Goal: Task Accomplishment & Management: Manage account settings

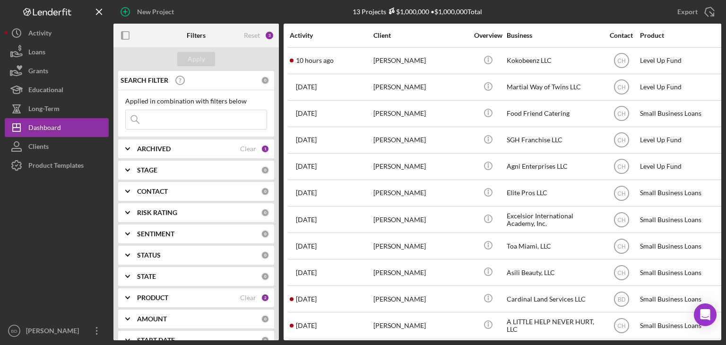
click at [152, 148] on b "ARCHIVED" at bounding box center [154, 149] width 34 height 8
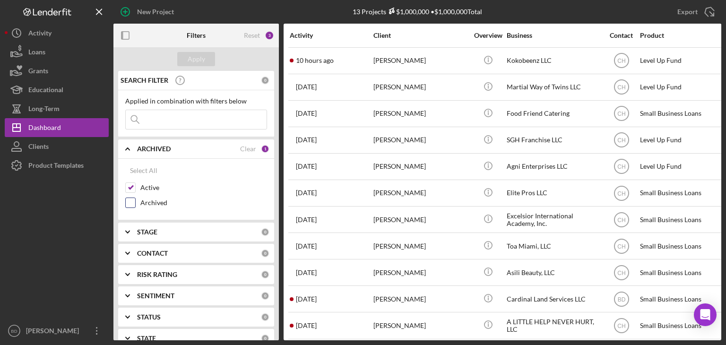
click at [129, 203] on input "Archived" at bounding box center [130, 202] width 9 height 9
checkbox input "true"
click at [161, 120] on input at bounding box center [196, 119] width 141 height 19
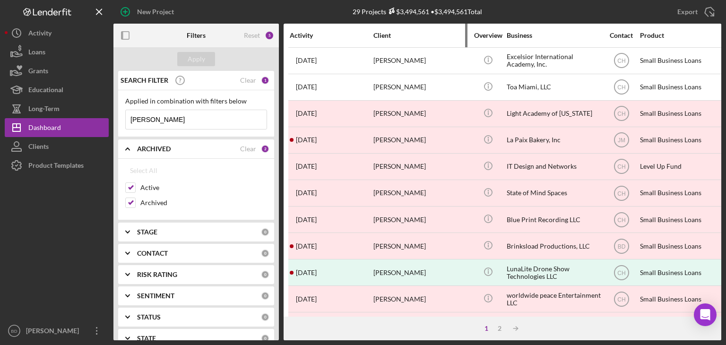
type input "[PERSON_NAME]"
click at [390, 30] on div "Client" at bounding box center [421, 35] width 95 height 23
click at [383, 33] on div "Client" at bounding box center [421, 36] width 95 height 8
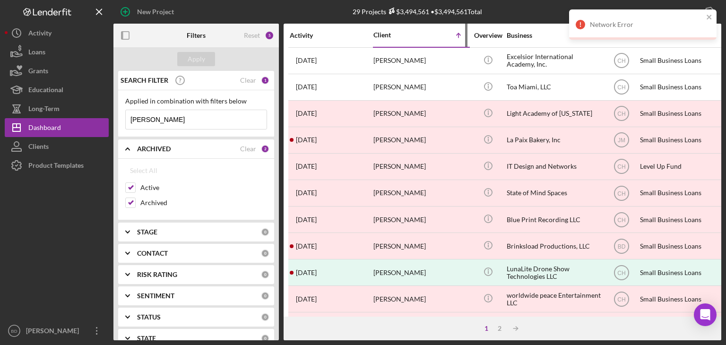
click at [386, 32] on div "Client" at bounding box center [397, 35] width 47 height 8
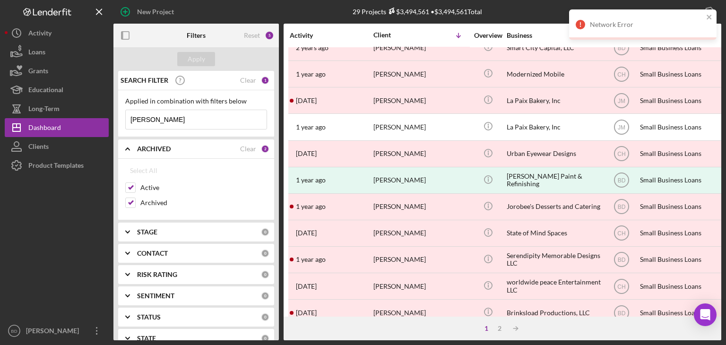
scroll to position [236, 0]
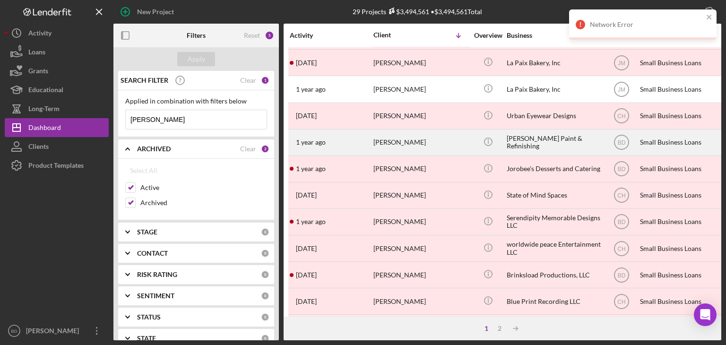
click at [418, 137] on div "[PERSON_NAME]" at bounding box center [421, 142] width 95 height 25
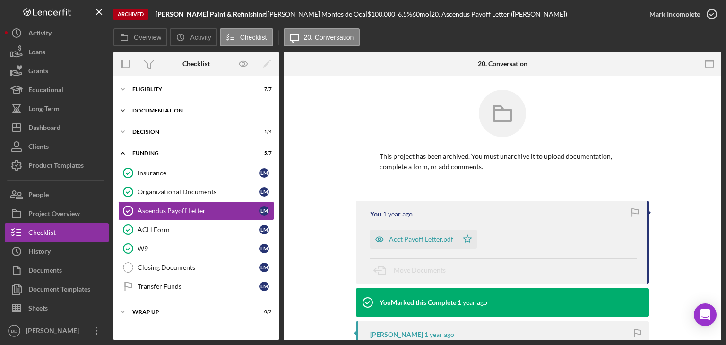
click at [156, 110] on div "Documentation" at bounding box center [199, 111] width 135 height 6
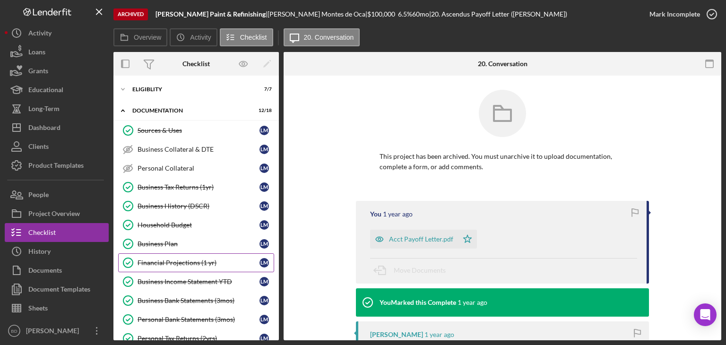
click at [165, 259] on div "Financial Projections (1 yr)" at bounding box center [199, 263] width 122 height 8
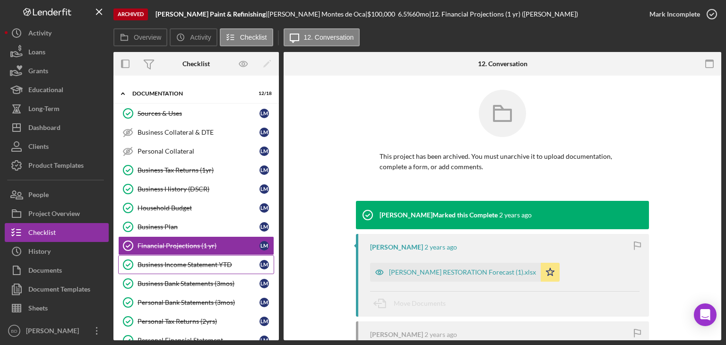
scroll to position [47, 0]
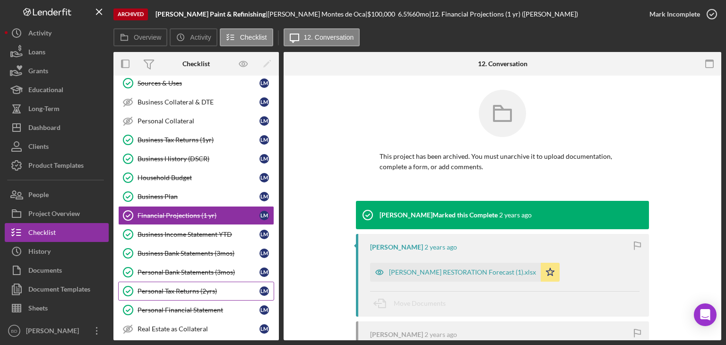
click at [162, 288] on div "Personal Tax Returns (2yrs)" at bounding box center [199, 292] width 122 height 8
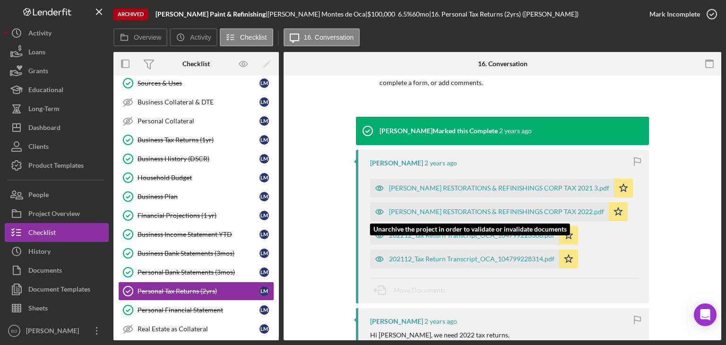
scroll to position [142, 0]
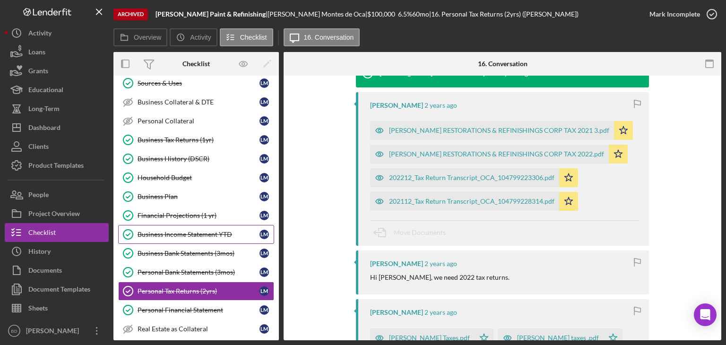
click at [178, 235] on div "Business Income Statement YTD" at bounding box center [199, 235] width 122 height 8
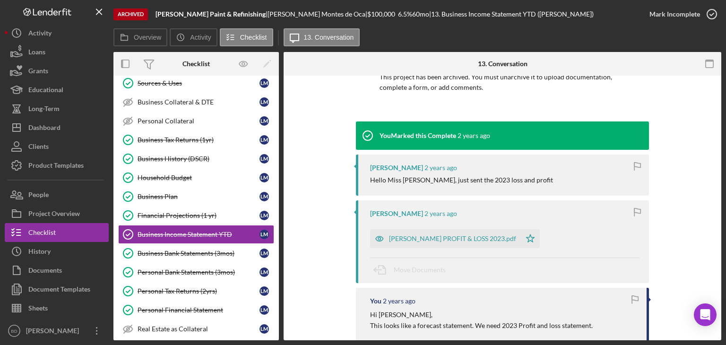
scroll to position [95, 0]
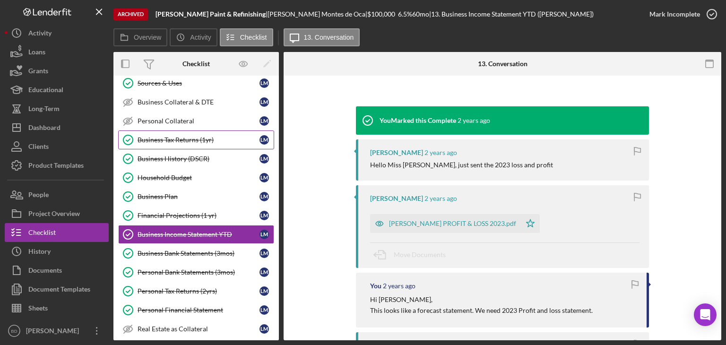
click at [176, 137] on div "Business Tax Returns (1yr)" at bounding box center [199, 140] width 122 height 8
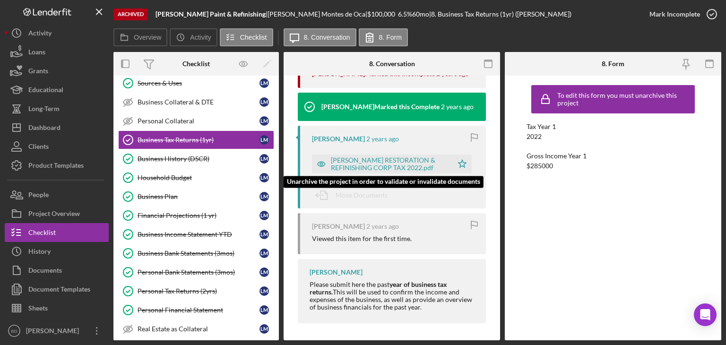
scroll to position [366, 0]
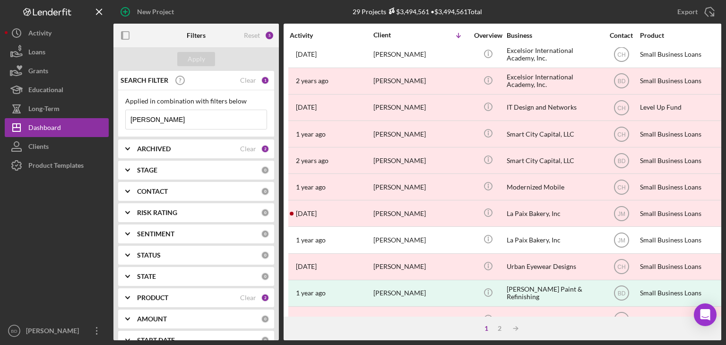
scroll to position [95, 0]
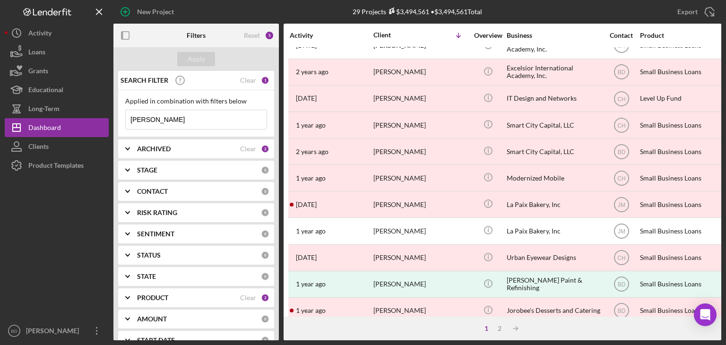
click at [156, 146] on b "ARCHIVED" at bounding box center [154, 149] width 34 height 8
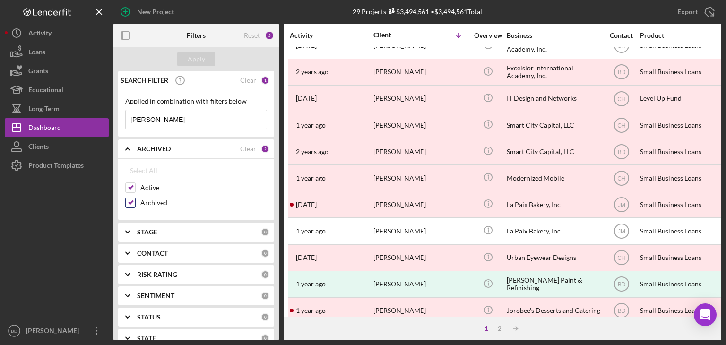
click at [129, 202] on input "Archived" at bounding box center [130, 202] width 9 height 9
checkbox input "false"
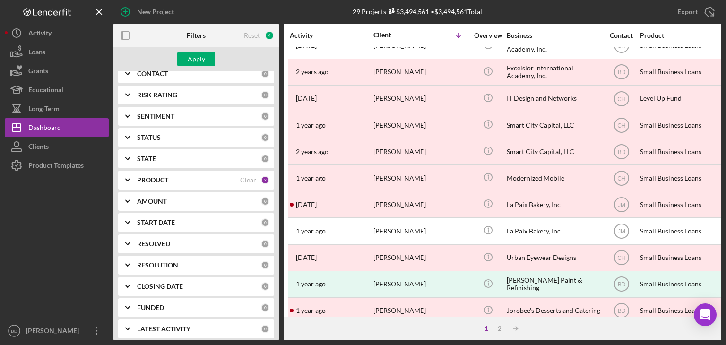
scroll to position [183, 0]
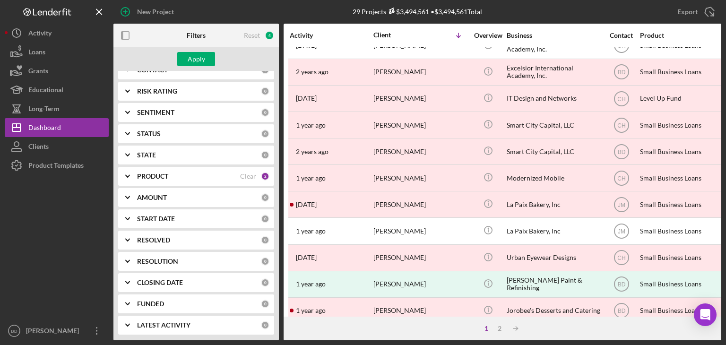
click at [161, 173] on b "PRODUCT" at bounding box center [152, 177] width 31 height 8
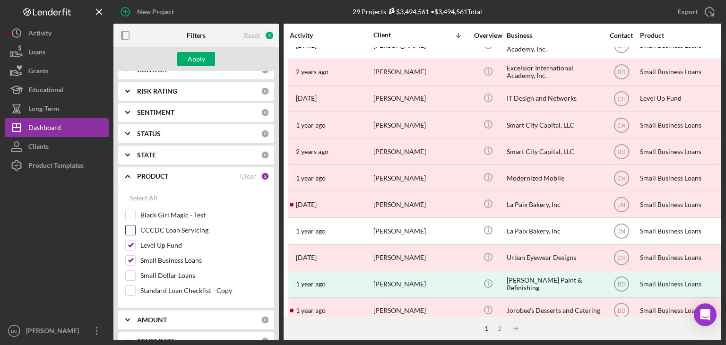
click at [132, 226] on input "CCCDC Loan Servicing" at bounding box center [130, 230] width 9 height 9
checkbox input "true"
click at [202, 50] on div "Apply" at bounding box center [196, 59] width 166 height 24
click at [202, 53] on div "Apply" at bounding box center [196, 59] width 17 height 14
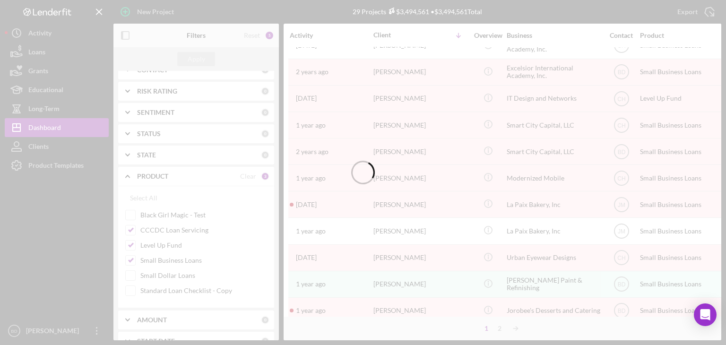
scroll to position [0, 0]
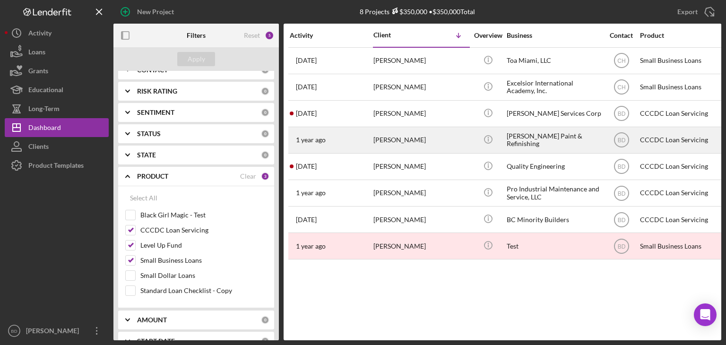
click at [520, 139] on div "[PERSON_NAME] Paint & Refinishing" at bounding box center [554, 140] width 95 height 25
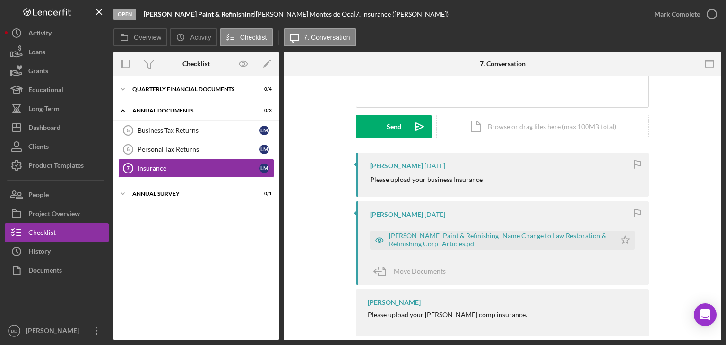
scroll to position [123, 0]
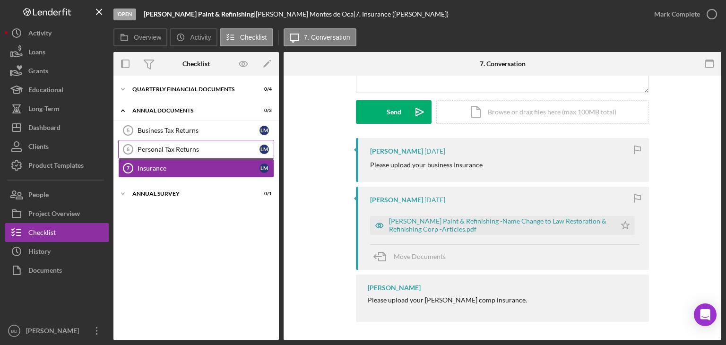
click at [148, 147] on div "Personal Tax Returns" at bounding box center [199, 150] width 122 height 8
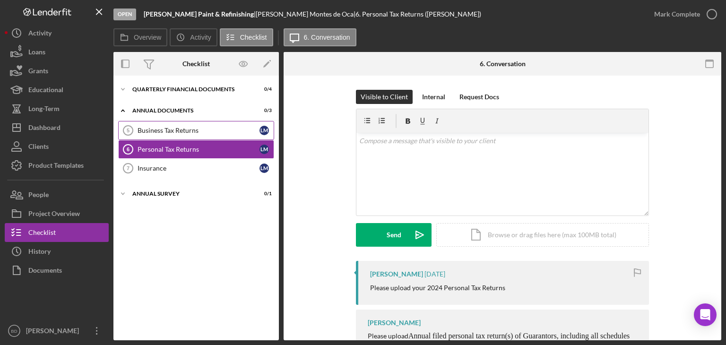
click at [166, 126] on link "Business Tax Returns 5 Business Tax Returns L M" at bounding box center [196, 130] width 156 height 19
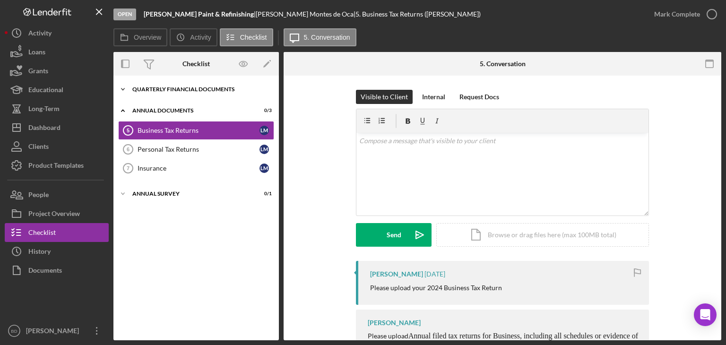
click at [204, 87] on div "Quarterly Financial Documents" at bounding box center [199, 90] width 135 height 6
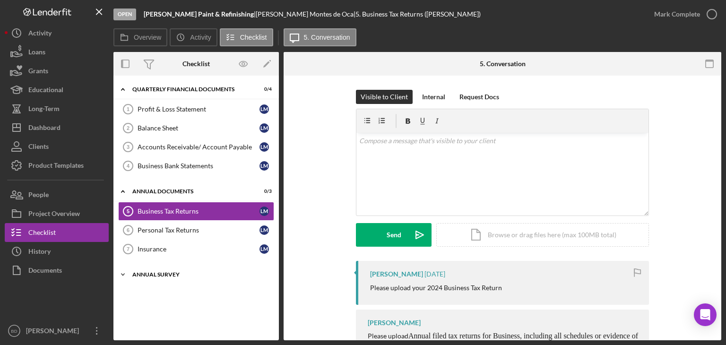
click at [177, 274] on div "Annual Survey" at bounding box center [199, 275] width 135 height 6
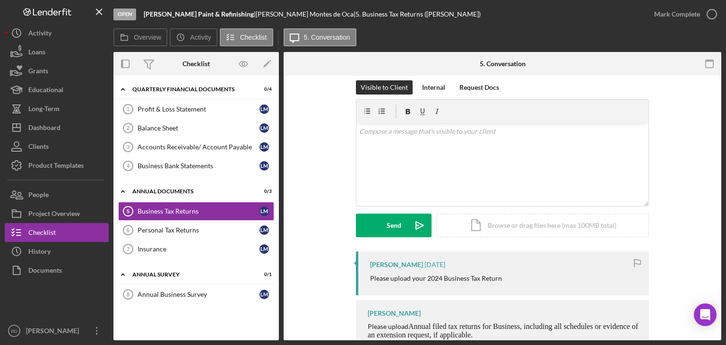
scroll to position [39, 0]
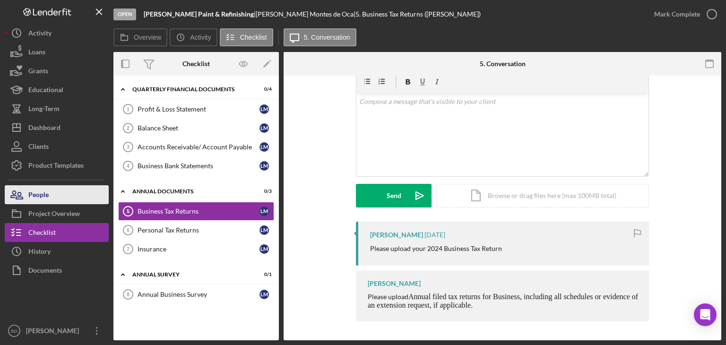
click at [49, 193] on button "People" at bounding box center [57, 194] width 104 height 19
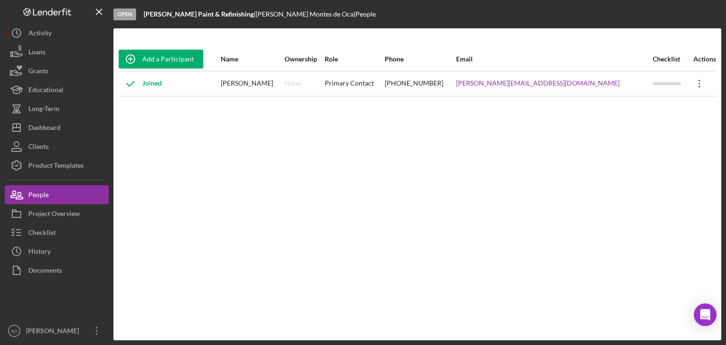
click at [694, 80] on icon "Icon/Overflow" at bounding box center [700, 84] width 24 height 24
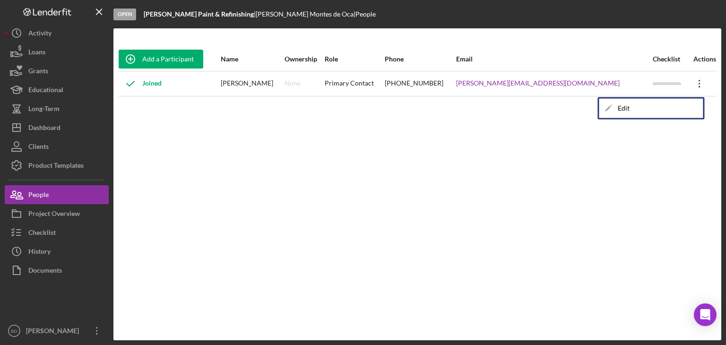
click at [487, 245] on div "Add a Participant Name Ownership Role Phone Email Checklist Actions Joined Luis…" at bounding box center [417, 184] width 608 height 274
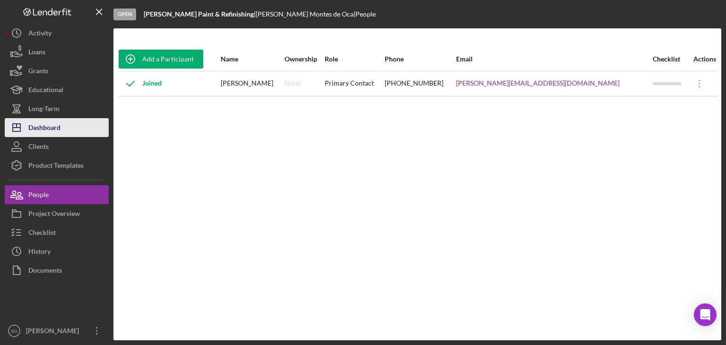
click at [44, 128] on div "Dashboard" at bounding box center [44, 128] width 32 height 21
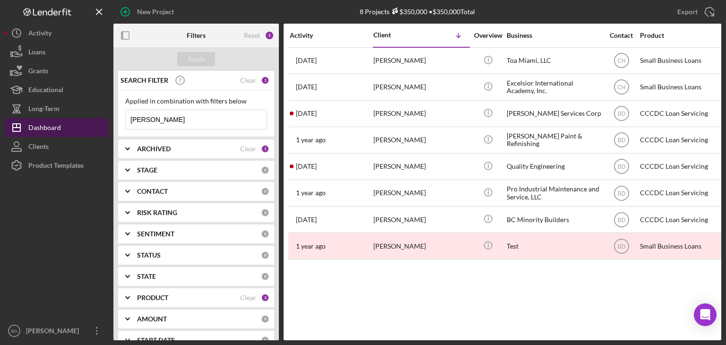
drag, startPoint x: 182, startPoint y: 120, endPoint x: 32, endPoint y: 131, distance: 150.3
click at [34, 129] on div "New Project 8 Projects $350,000 • $350,000 Total de montes Export Icon/Export F…" at bounding box center [363, 170] width 717 height 340
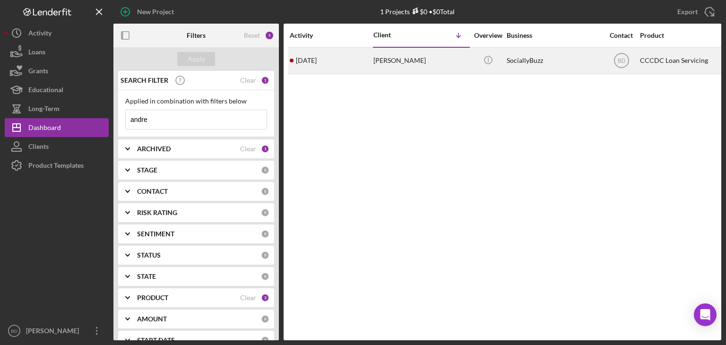
type input "andre"
click at [507, 56] on div "SociallyBuzz" at bounding box center [554, 60] width 95 height 25
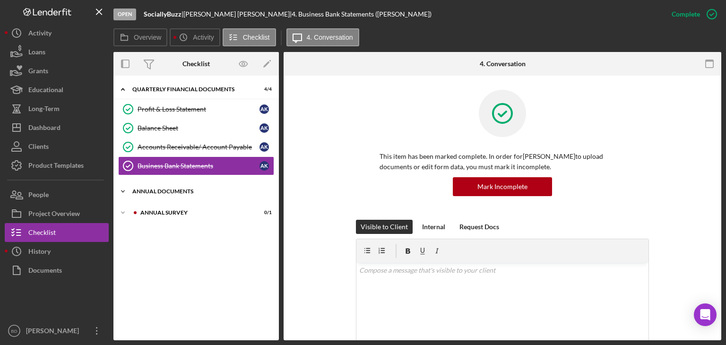
click at [176, 189] on div "Annual Documents" at bounding box center [199, 192] width 135 height 6
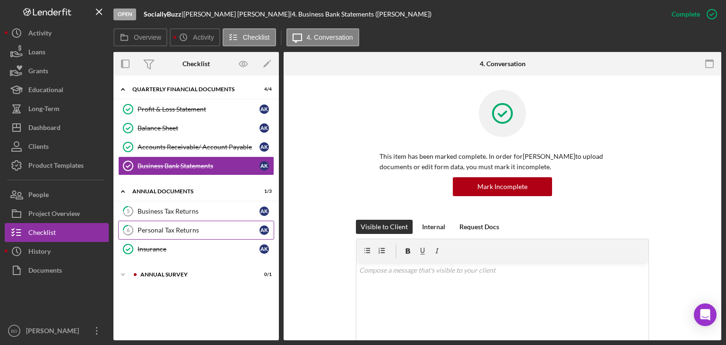
click at [176, 227] on div "Personal Tax Returns" at bounding box center [199, 231] width 122 height 8
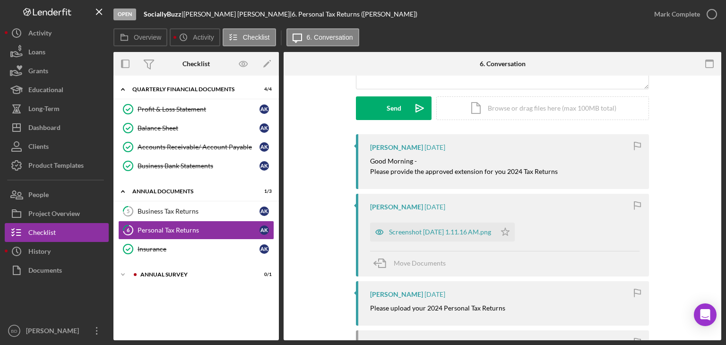
scroll to position [142, 0]
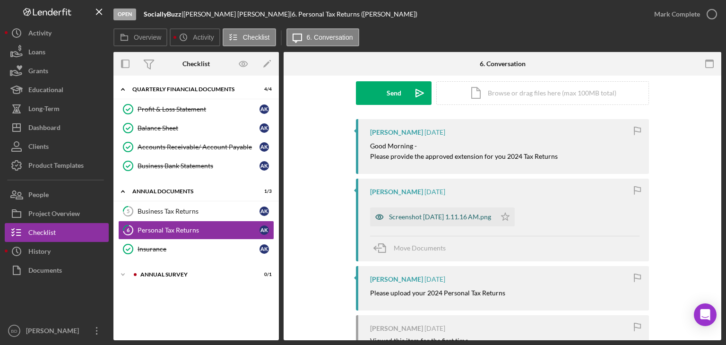
click at [378, 216] on icon "button" at bounding box center [379, 217] width 2 height 2
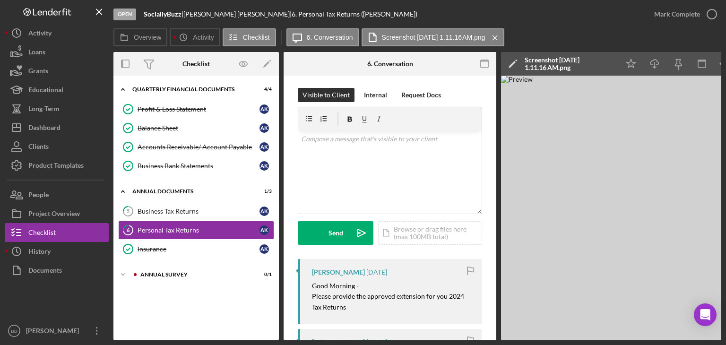
scroll to position [0, 0]
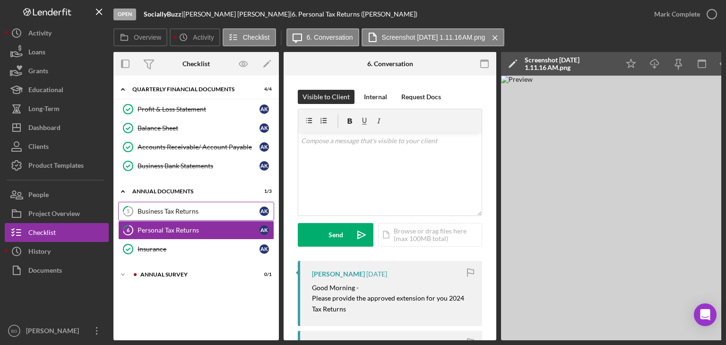
click at [182, 208] on div "Business Tax Returns" at bounding box center [199, 212] width 122 height 8
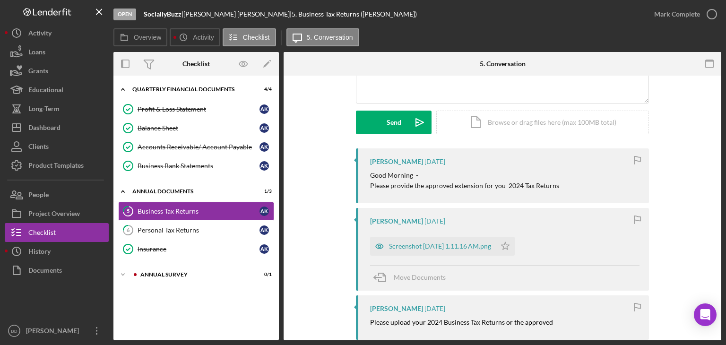
scroll to position [142, 0]
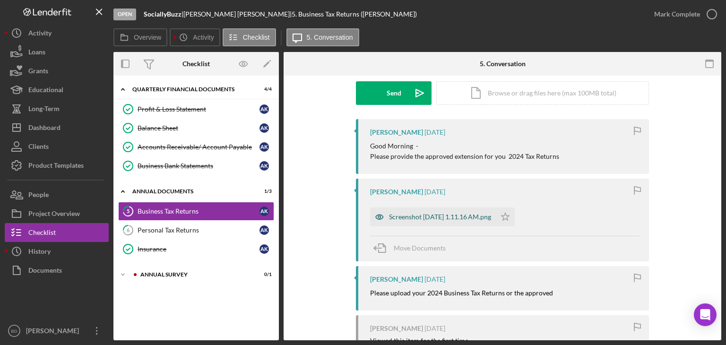
click at [387, 218] on icon "button" at bounding box center [379, 217] width 19 height 19
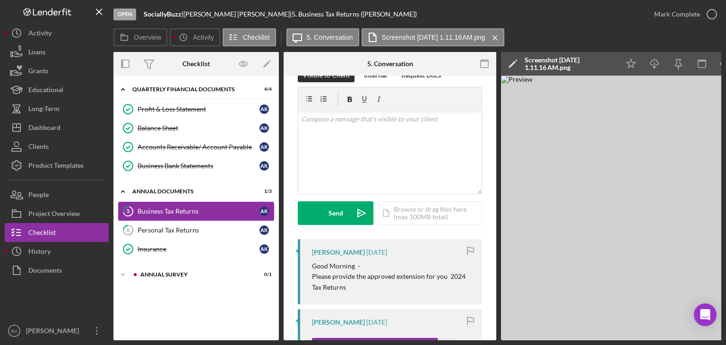
scroll to position [0, 0]
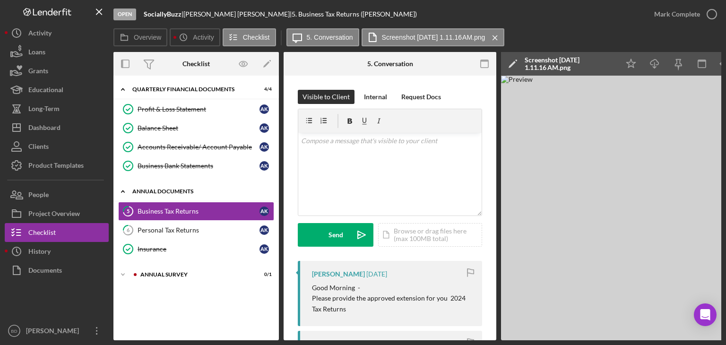
click at [122, 192] on icon "Icon/Expander" at bounding box center [122, 191] width 19 height 19
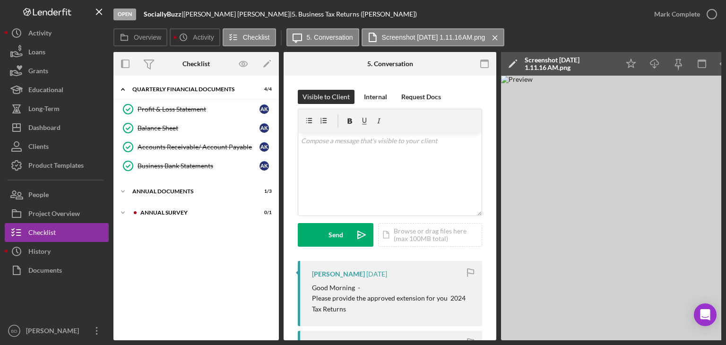
click at [186, 273] on div "Icon/Expander Quarterly Financial Documents 4 / 4 Profit & Loss Statement Profi…" at bounding box center [196, 207] width 166 height 255
click at [157, 271] on div "Icon/Expander Quarterly Financial Documents 4 / 4 Profit & Loss Statement Profi…" at bounding box center [196, 207] width 166 height 255
